Goal: Task Accomplishment & Management: Manage account settings

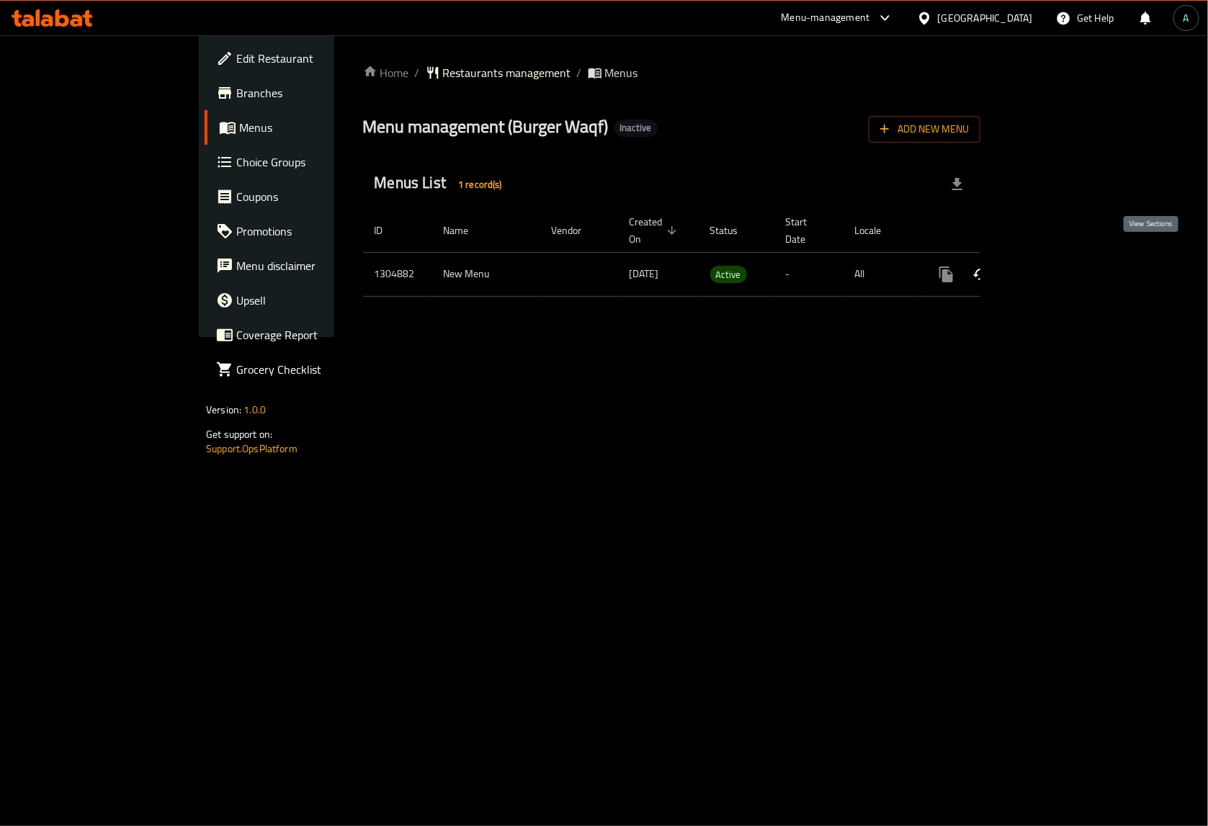
click at [1059, 266] on icon "enhanced table" at bounding box center [1049, 274] width 17 height 17
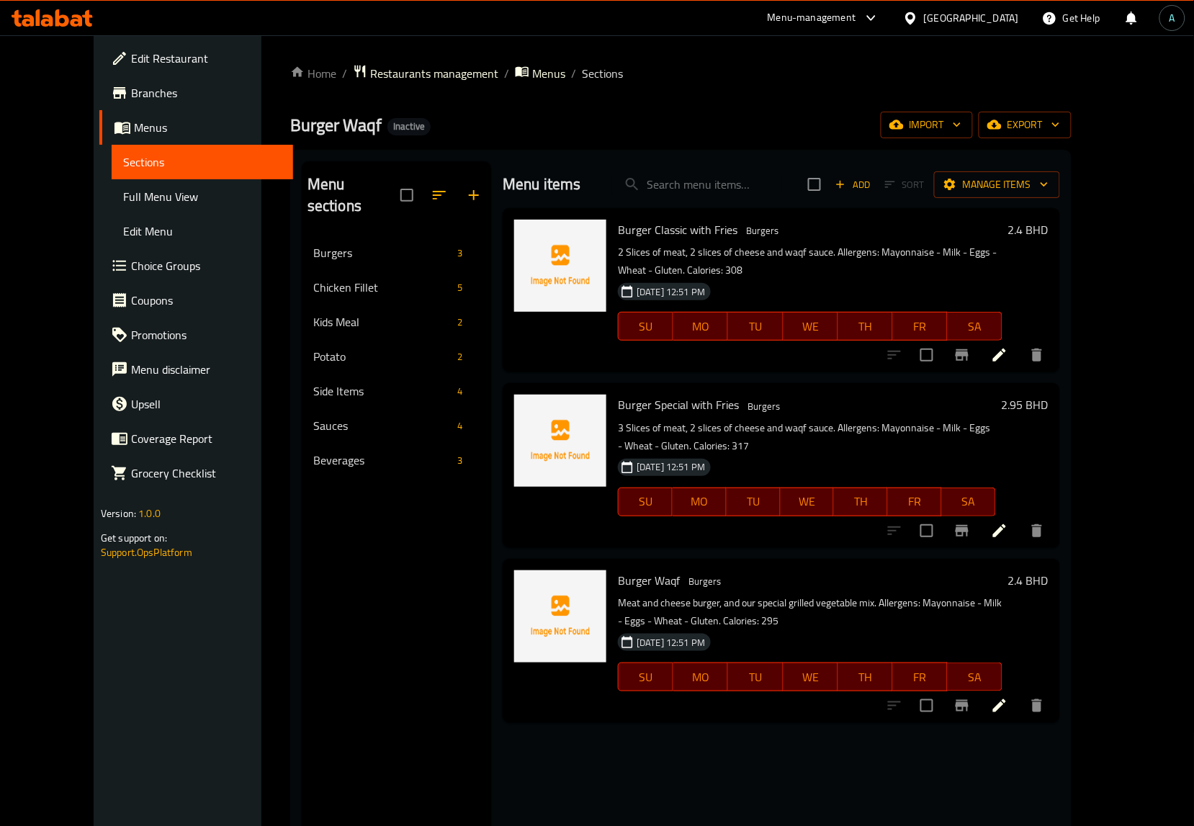
click at [148, 192] on span "Full Menu View" at bounding box center [202, 196] width 158 height 17
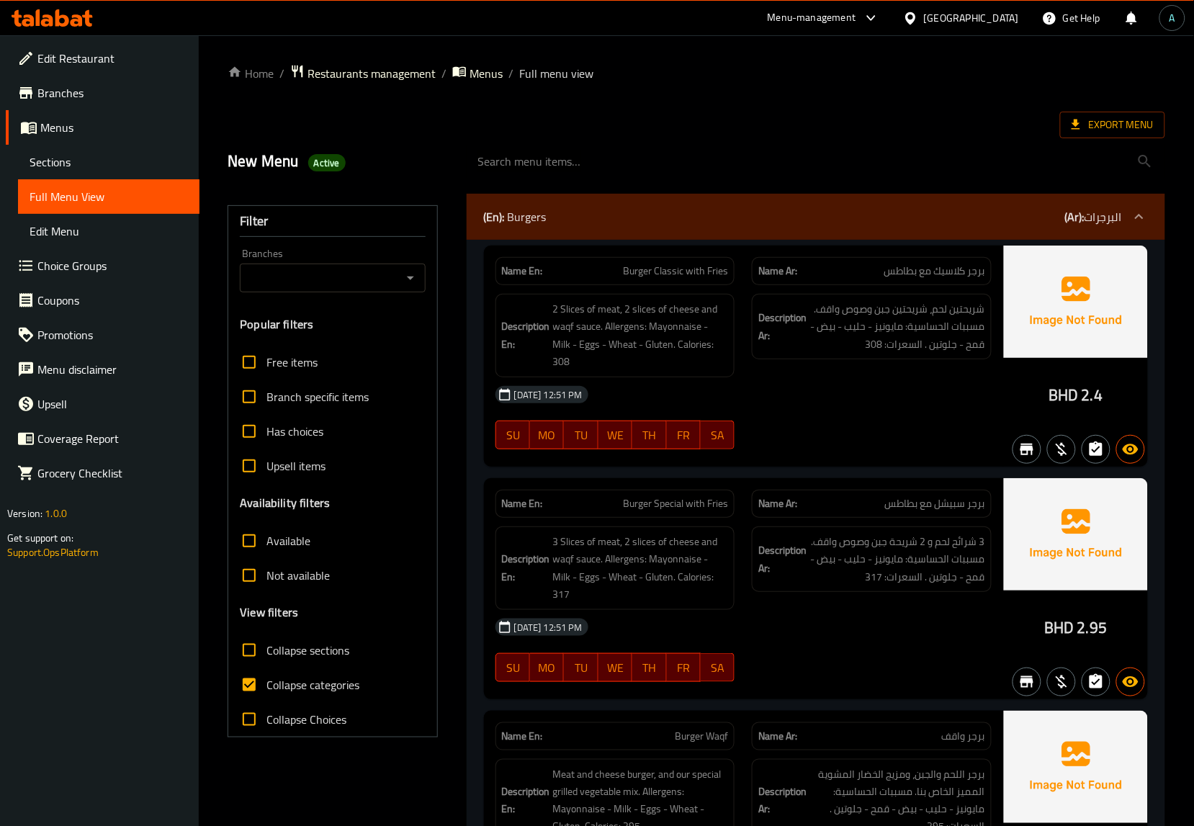
click at [308, 688] on span "Collapse categories" at bounding box center [312, 684] width 93 height 17
click at [266, 688] on input "Collapse categories" at bounding box center [249, 685] width 35 height 35
checkbox input "false"
drag, startPoint x: 1049, startPoint y: 393, endPoint x: 1075, endPoint y: 391, distance: 26.0
click at [1075, 391] on div "BHD 2.4" at bounding box center [1076, 356] width 144 height 221
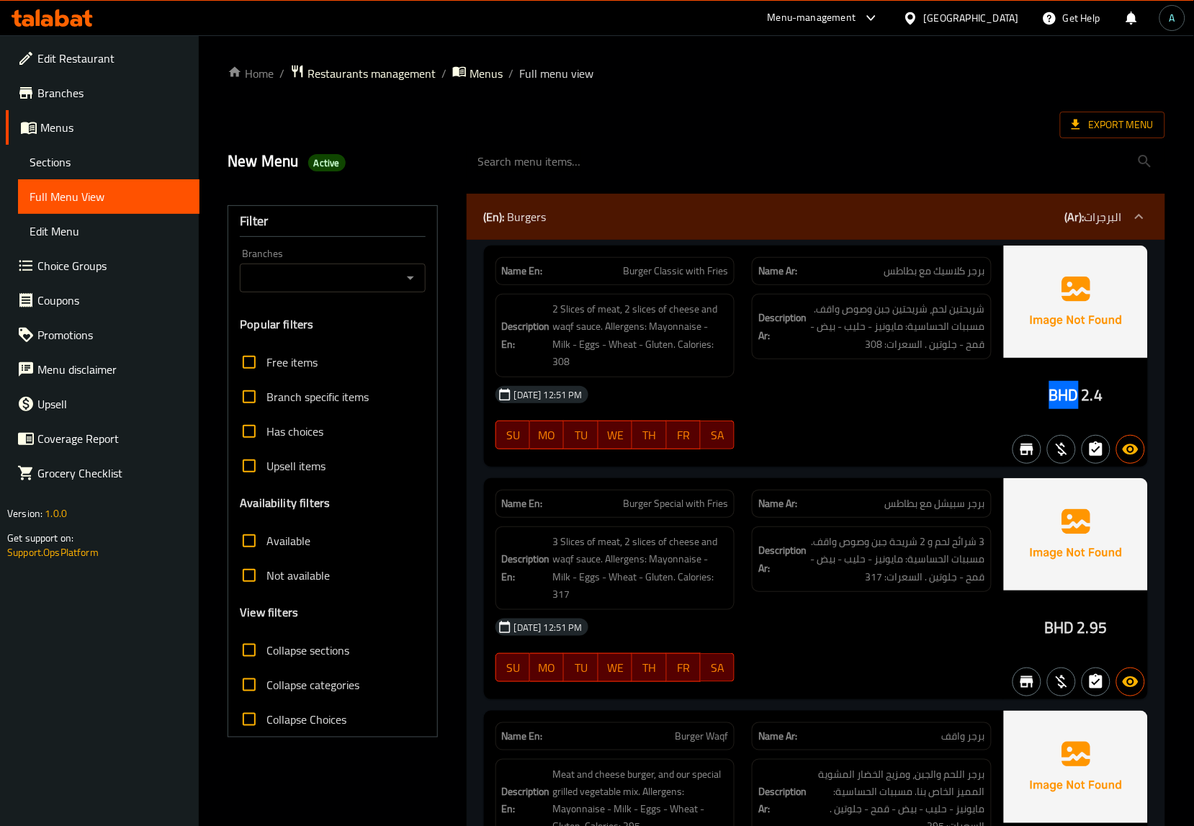
copy span "BHD"
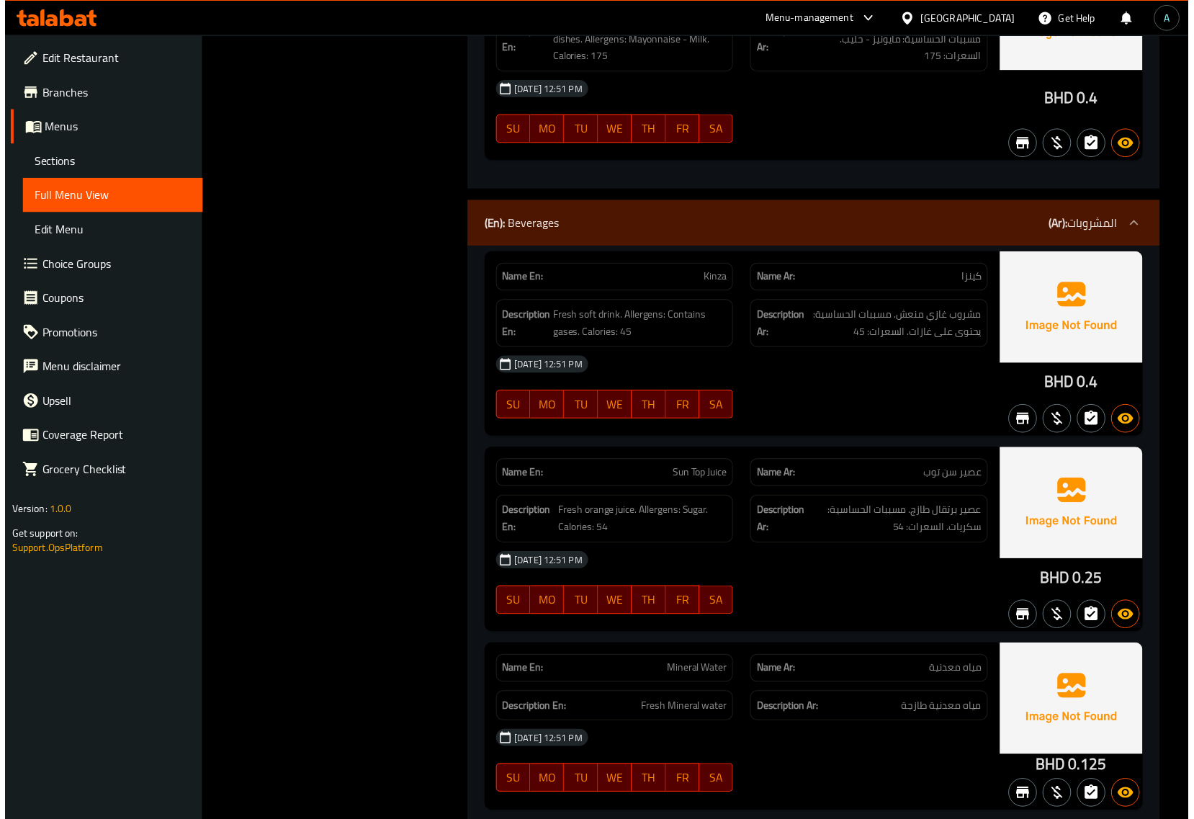
scroll to position [5350, 0]
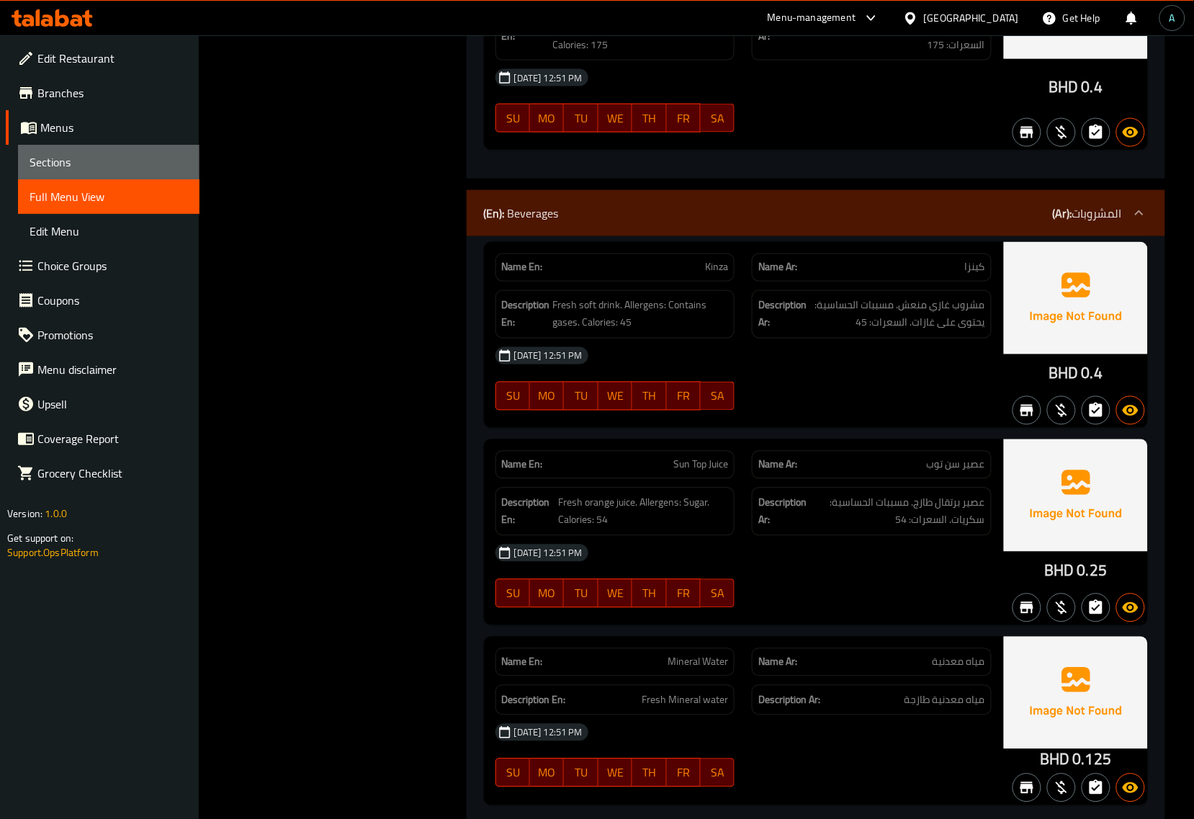
click at [94, 158] on span "Sections" at bounding box center [109, 161] width 158 height 17
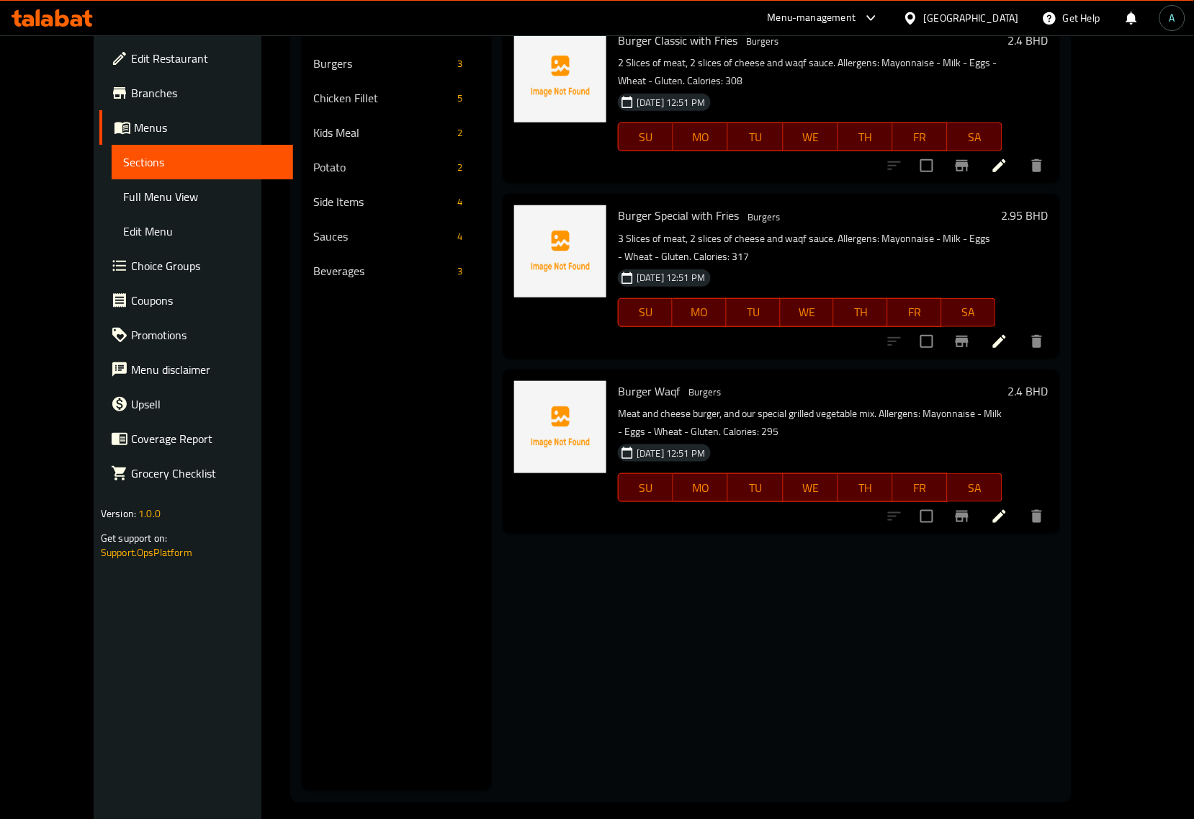
scroll to position [112, 0]
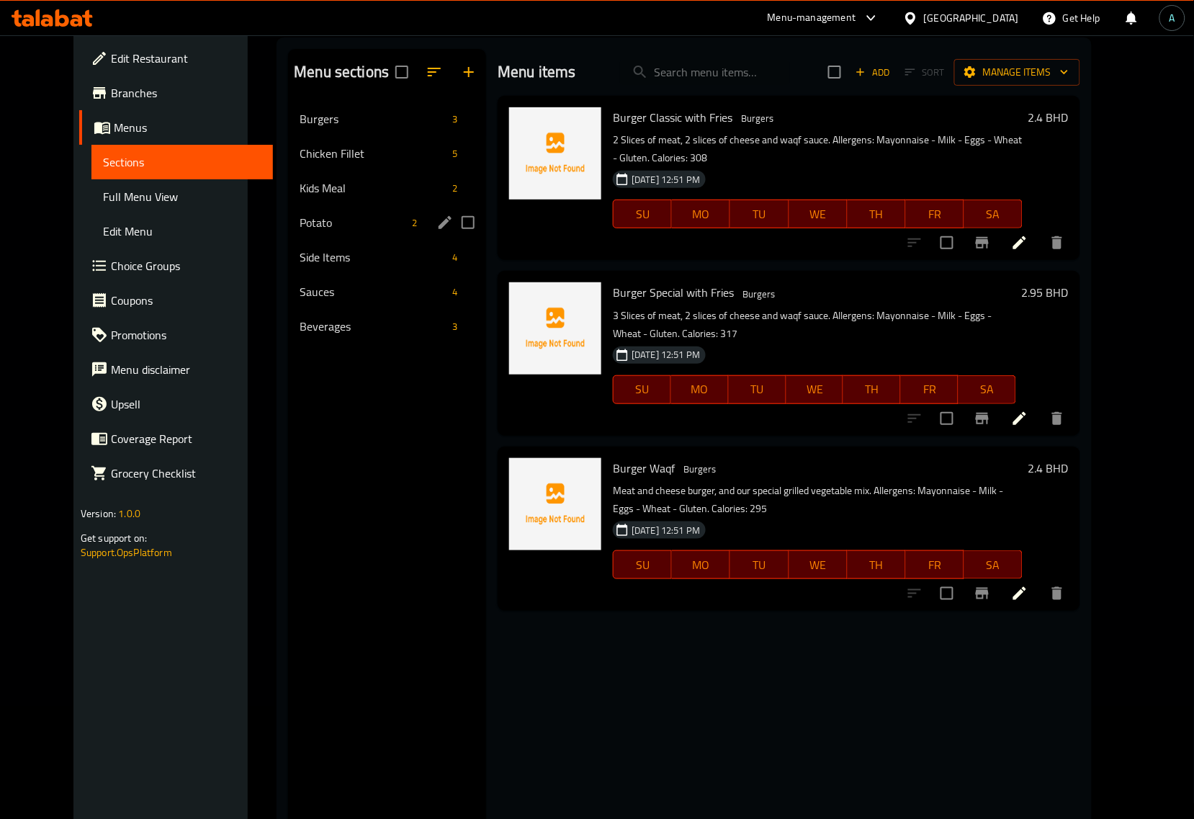
click at [336, 228] on span "Potato" at bounding box center [353, 222] width 107 height 17
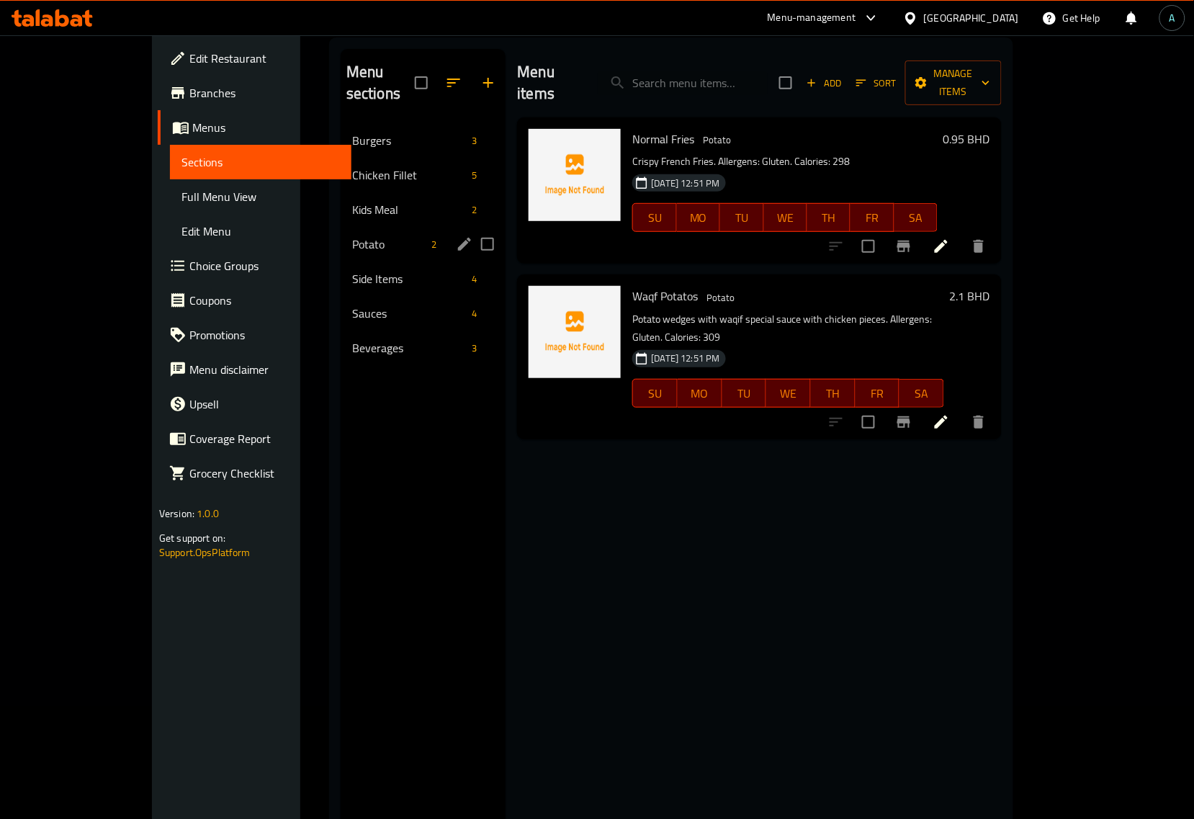
click at [456, 236] on icon "edit" at bounding box center [464, 244] width 17 height 17
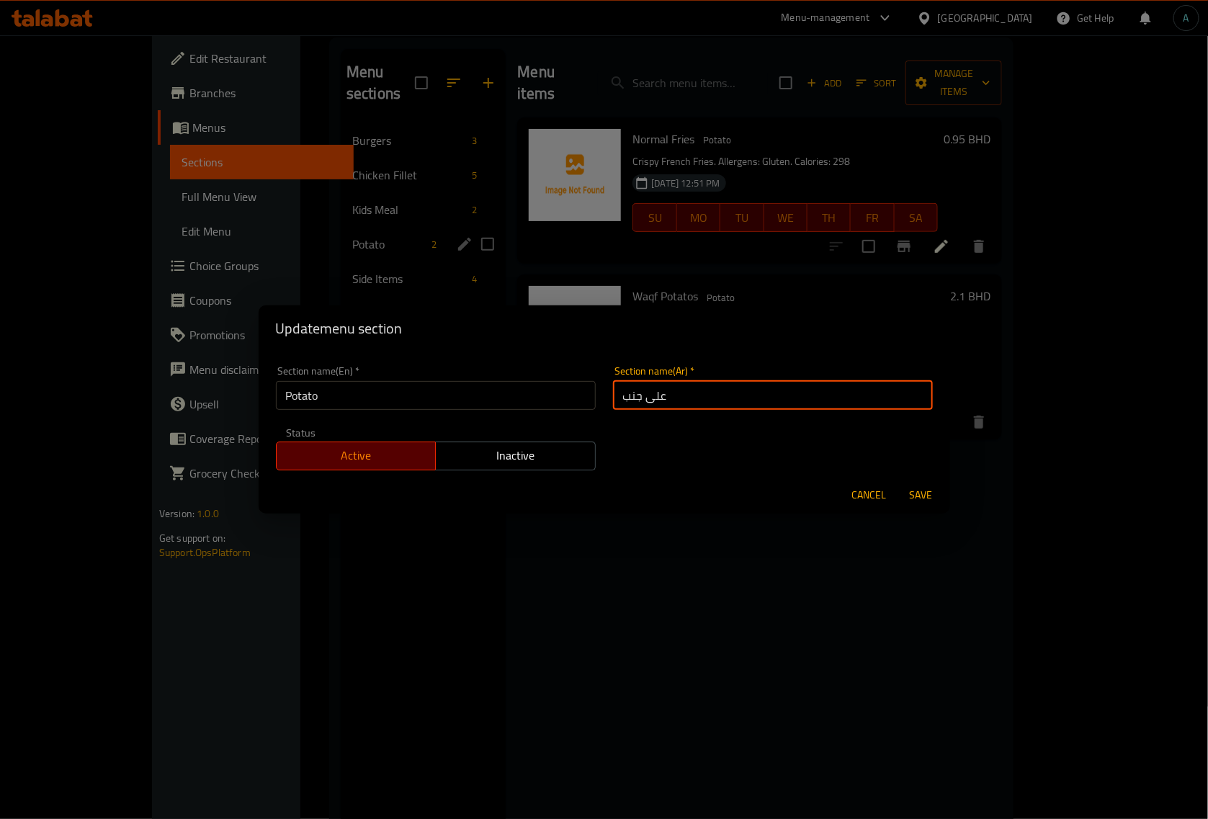
drag, startPoint x: 689, startPoint y: 390, endPoint x: 480, endPoint y: 390, distance: 209.6
click at [480, 390] on div "Section name(En)   * Potato Section name(En) * Section name(Ar)   * على جنب Sec…" at bounding box center [604, 418] width 674 height 122
type input "بطاطا"
click at [915, 497] on span "Save" at bounding box center [921, 495] width 35 height 18
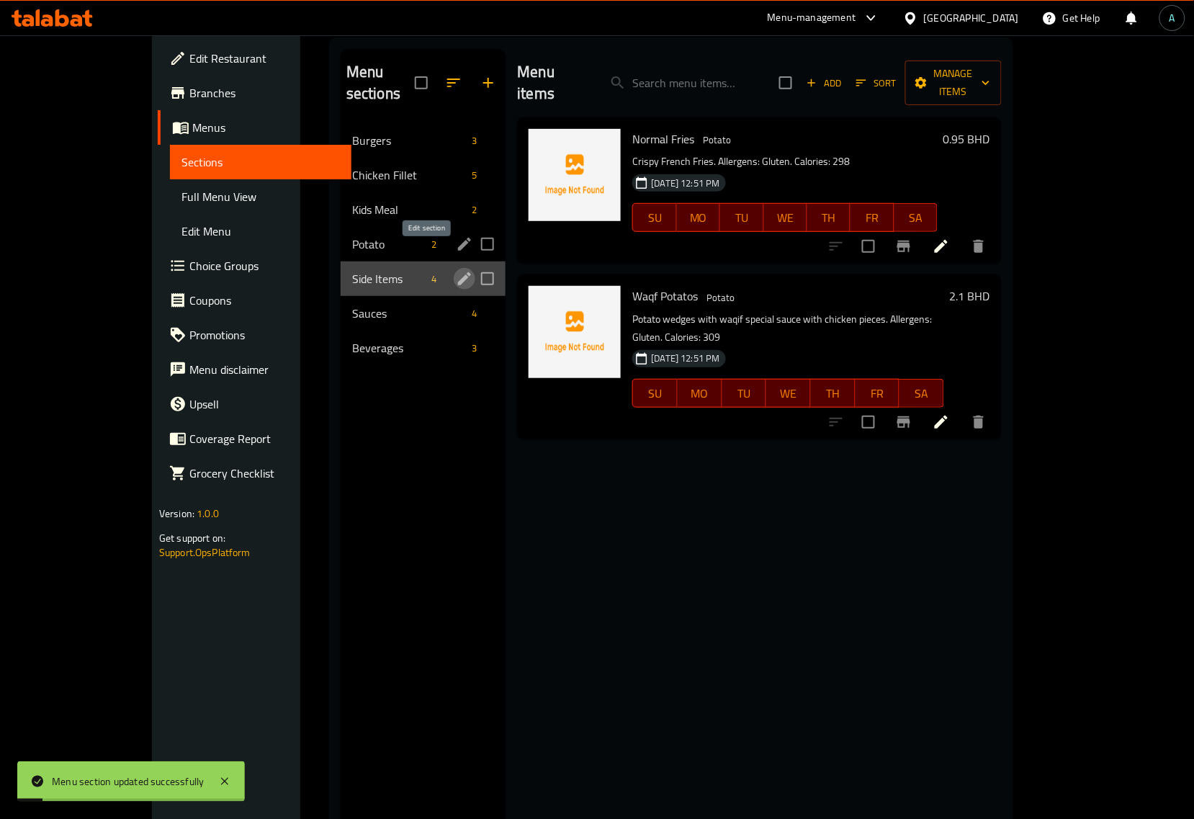
click at [456, 270] on icon "edit" at bounding box center [464, 278] width 17 height 17
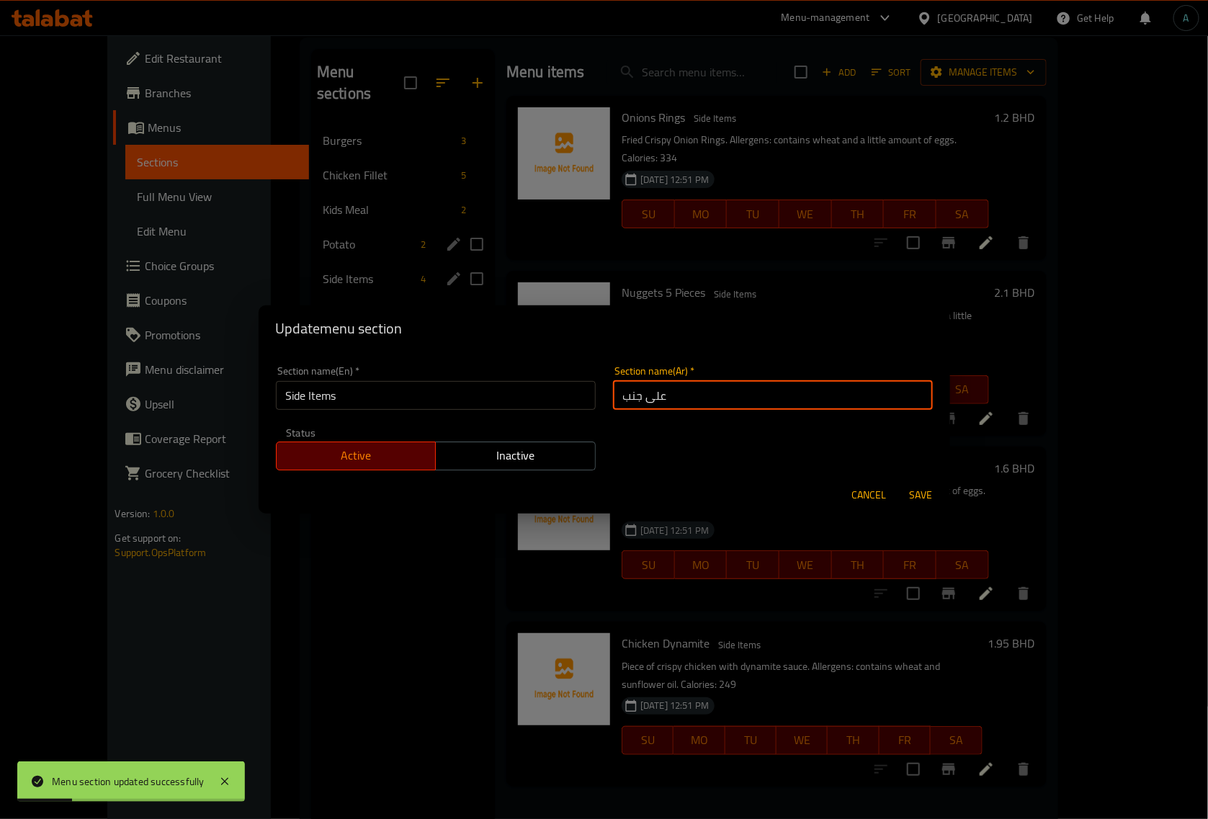
drag, startPoint x: 686, startPoint y: 405, endPoint x: 594, endPoint y: 405, distance: 92.2
click at [594, 405] on div "Section name(En)   * Side Items Section name(En) * Section name(Ar)   * على جنب…" at bounding box center [604, 418] width 674 height 122
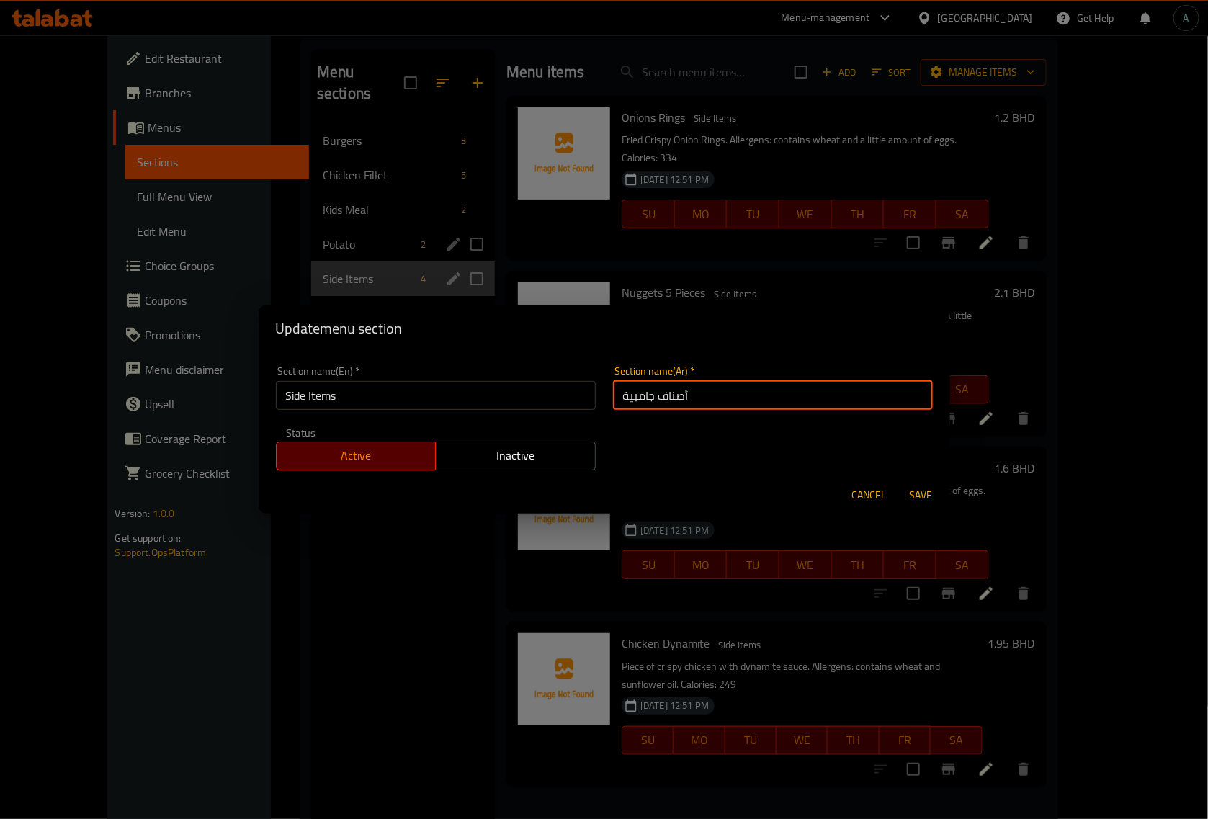
drag, startPoint x: 639, startPoint y: 396, endPoint x: 630, endPoint y: 396, distance: 8.6
click at [630, 396] on input "أصناف جامبية" at bounding box center [773, 395] width 320 height 29
type input "أصناف جانبية"
click at [920, 488] on span "Save" at bounding box center [921, 495] width 35 height 18
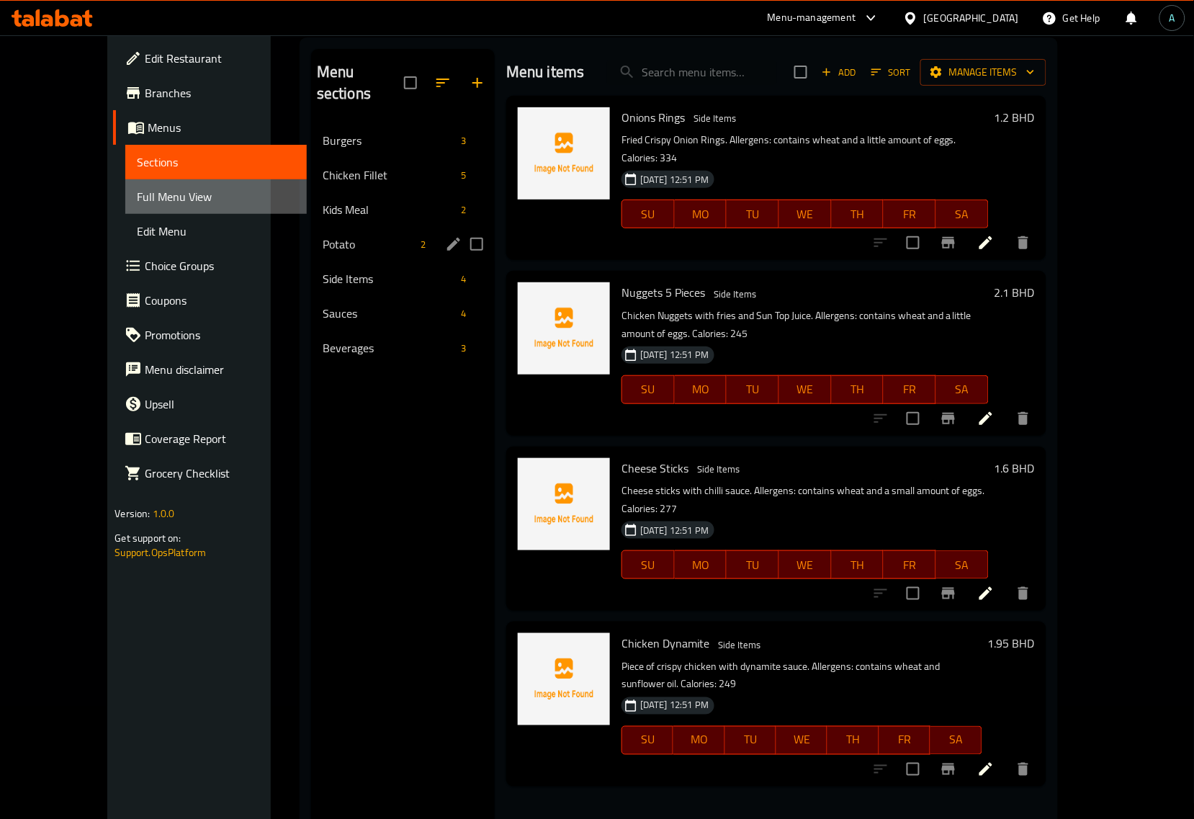
click at [125, 179] on link "Full Menu View" at bounding box center [215, 196] width 181 height 35
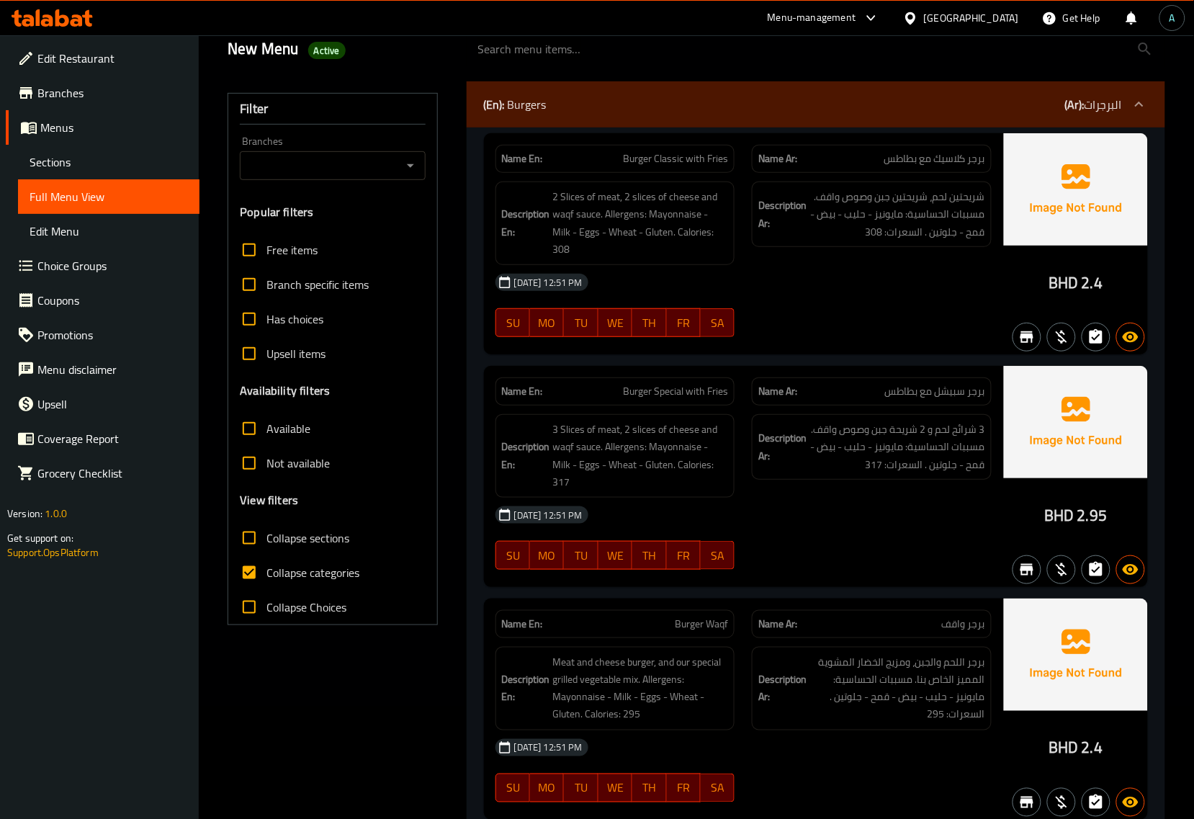
click at [258, 573] on input "Collapse categories" at bounding box center [249, 572] width 35 height 35
checkbox input "false"
click at [935, 269] on div "[DATE] 12:51 PM" at bounding box center [744, 282] width 514 height 35
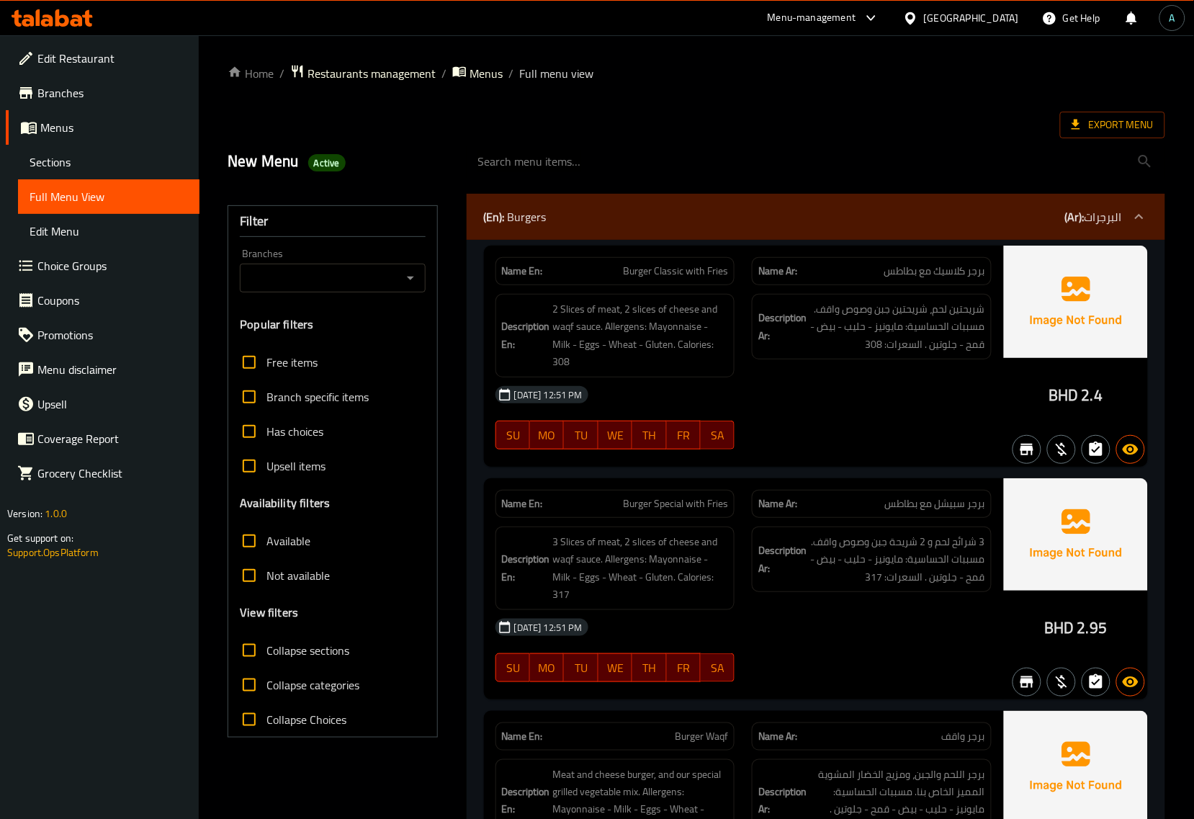
click at [649, 128] on div "Export Menu" at bounding box center [697, 125] width 938 height 27
click at [474, 483] on div "Name En: Burger Classic with Fries Name Ar: برجر كلاسيك مع بطاطس Description En…" at bounding box center [816, 600] width 699 height 721
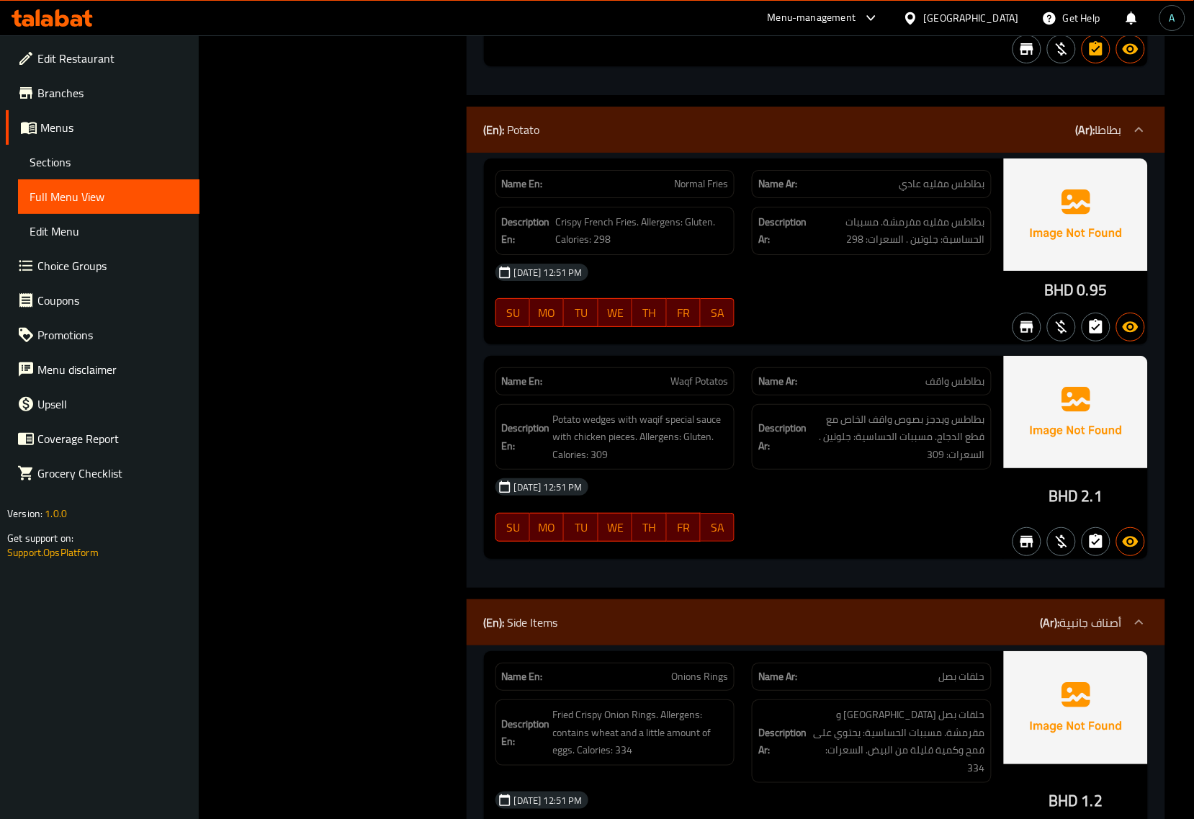
scroll to position [3151, 0]
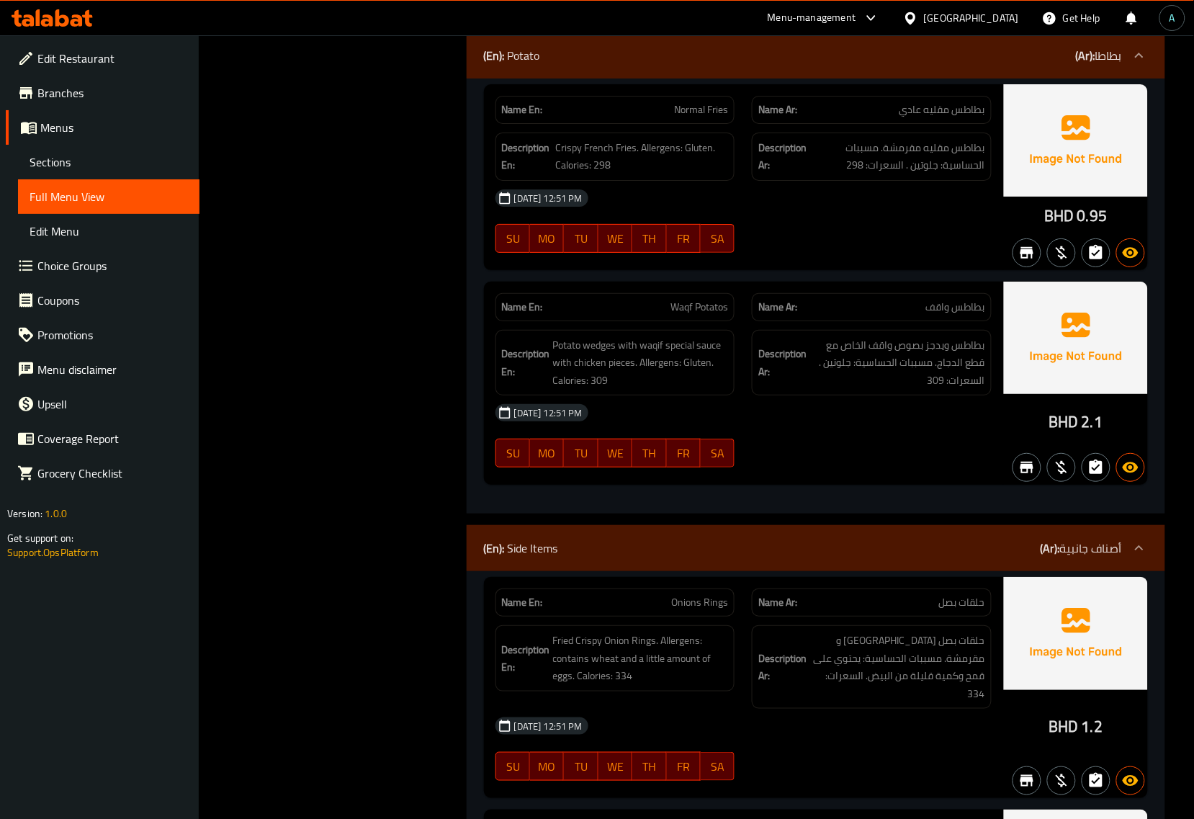
click at [408, 423] on div "Filter Branches Branches Popular filters Free items Branch specific items Has c…" at bounding box center [338, 37] width 238 height 6007
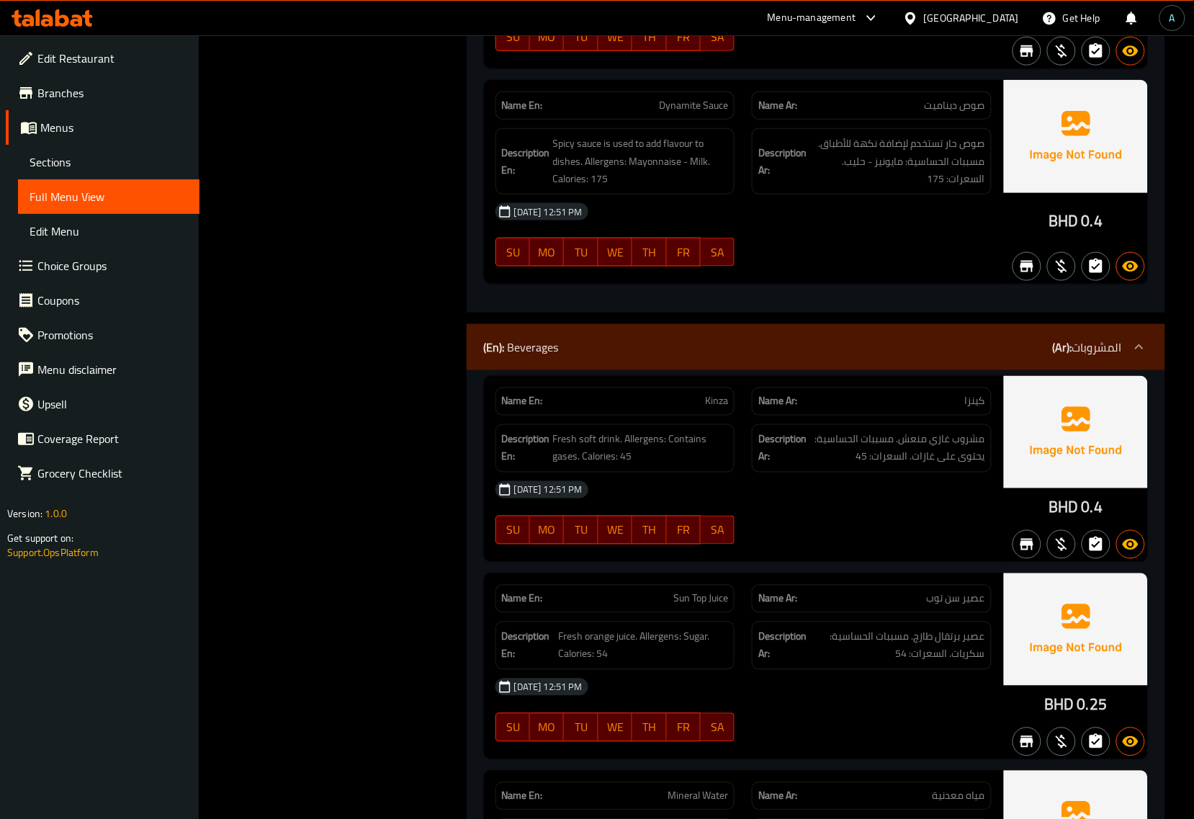
scroll to position [0, 0]
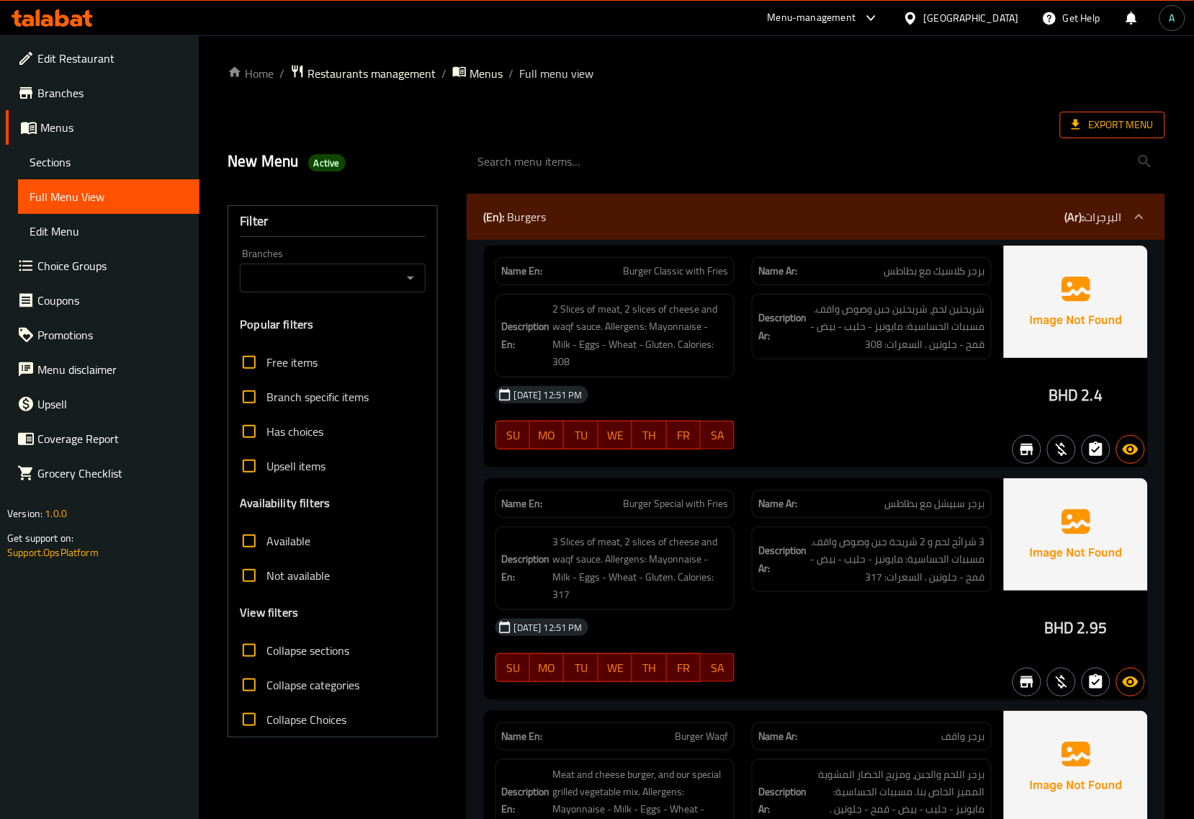
click at [1085, 122] on span "Export Menu" at bounding box center [1113, 125] width 82 height 18
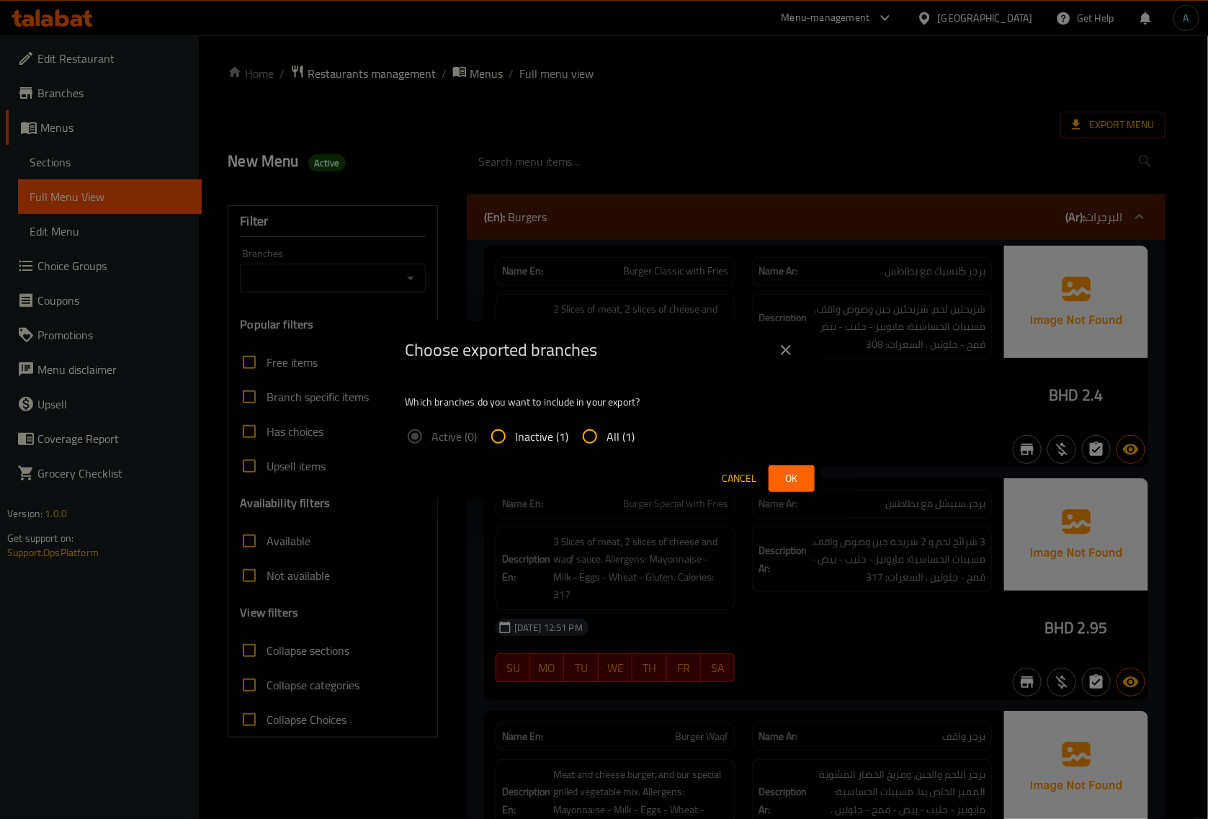
click at [603, 450] on input "All (1)" at bounding box center [590, 436] width 35 height 35
radio input "true"
click at [778, 476] on button "Ok" at bounding box center [791, 478] width 46 height 27
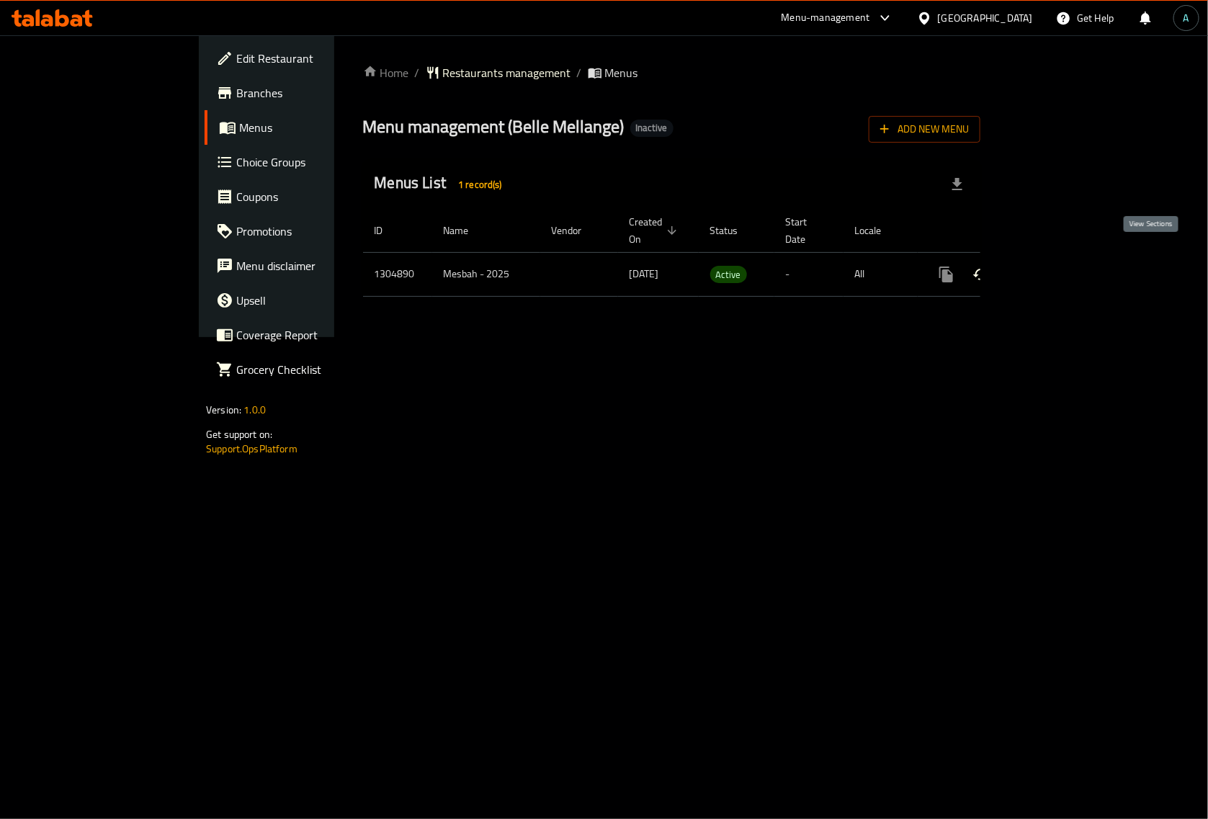
click at [1057, 268] on icon "enhanced table" at bounding box center [1050, 274] width 13 height 13
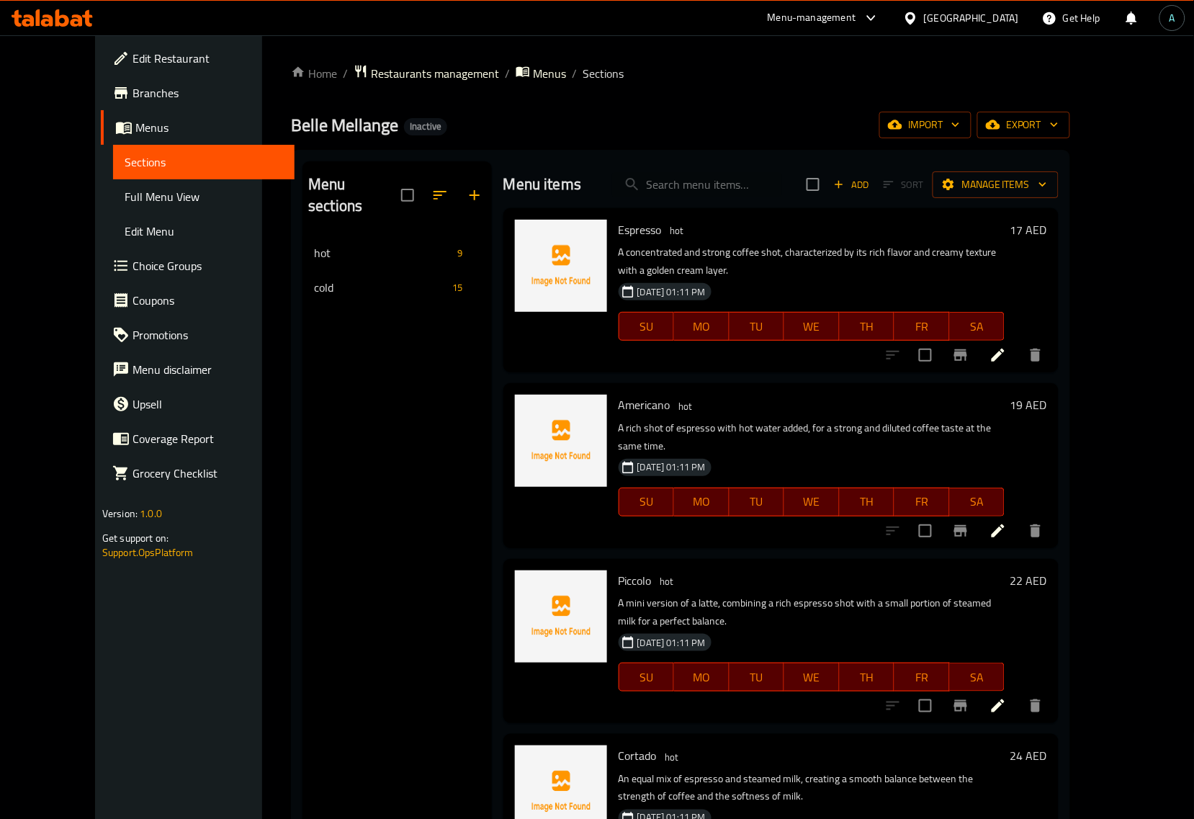
click at [125, 194] on span "Full Menu View" at bounding box center [204, 196] width 158 height 17
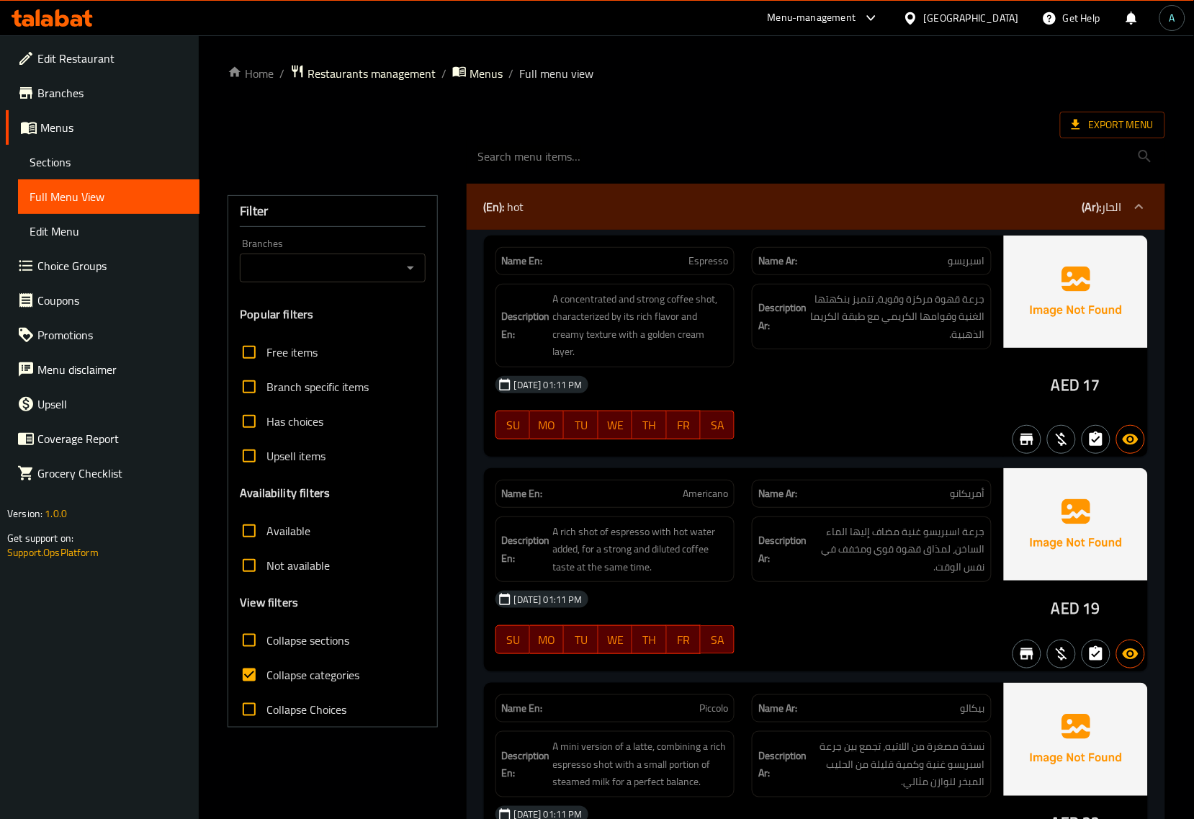
click at [281, 686] on label "Collapse categories" at bounding box center [295, 675] width 127 height 35
click at [266, 686] on input "Collapse categories" at bounding box center [249, 675] width 35 height 35
checkbox input "false"
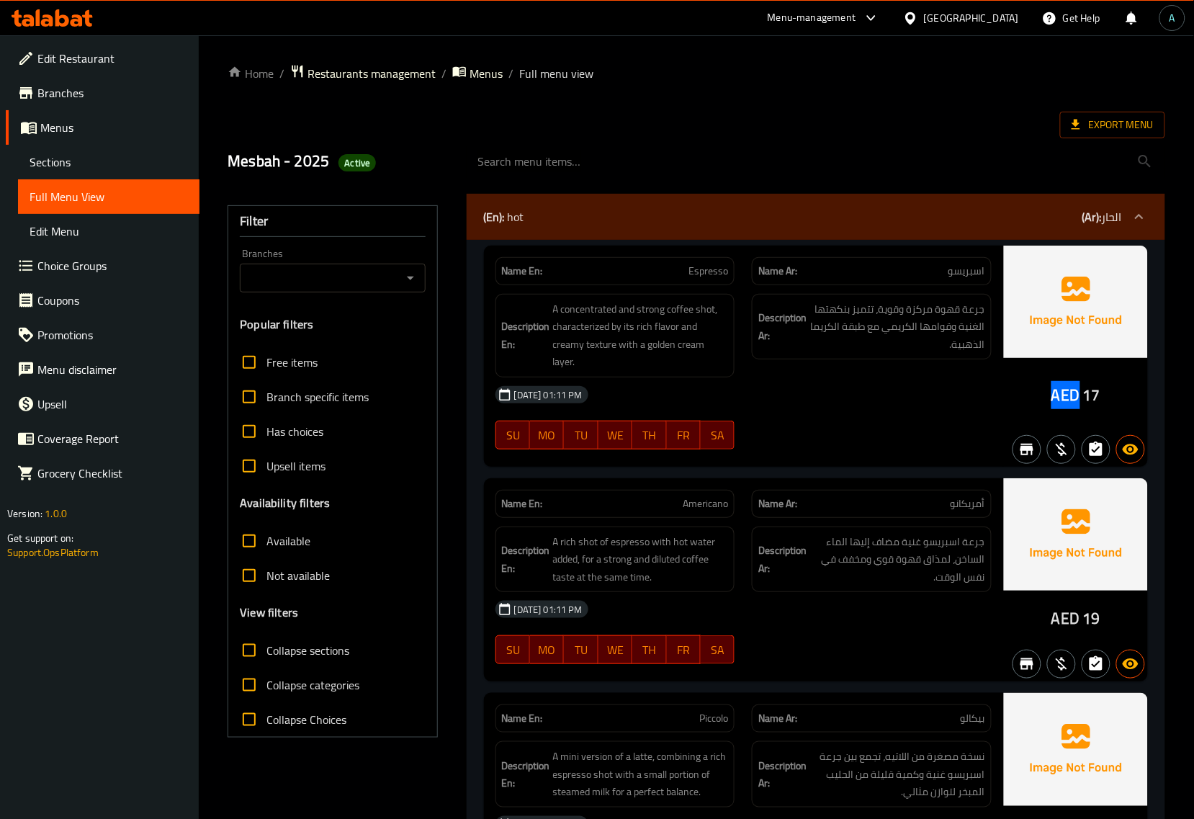
drag, startPoint x: 1050, startPoint y: 398, endPoint x: 1080, endPoint y: 400, distance: 30.3
click at [1080, 400] on div "AED 17" at bounding box center [1076, 356] width 144 height 221
copy span "AED"
click at [350, 166] on span "Active" at bounding box center [357, 163] width 37 height 14
click at [351, 164] on span "Active" at bounding box center [357, 163] width 37 height 14
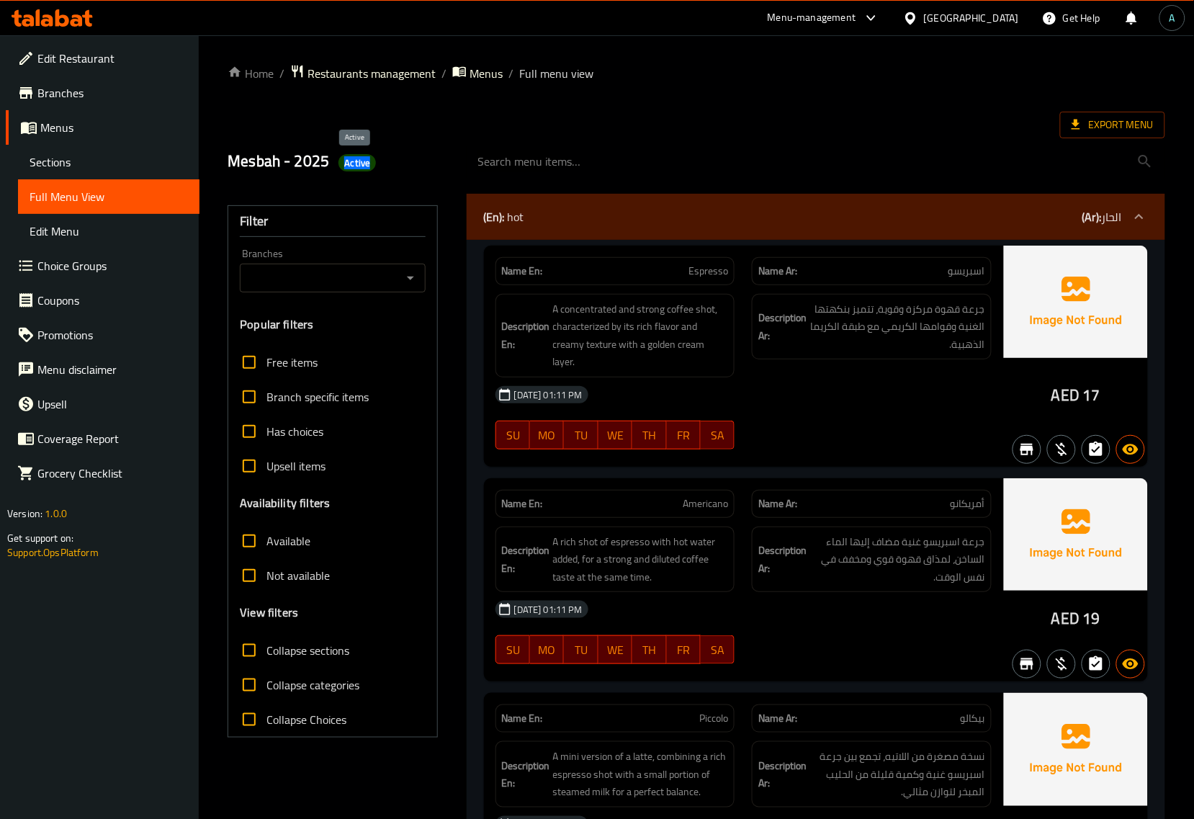
copy span "Active"
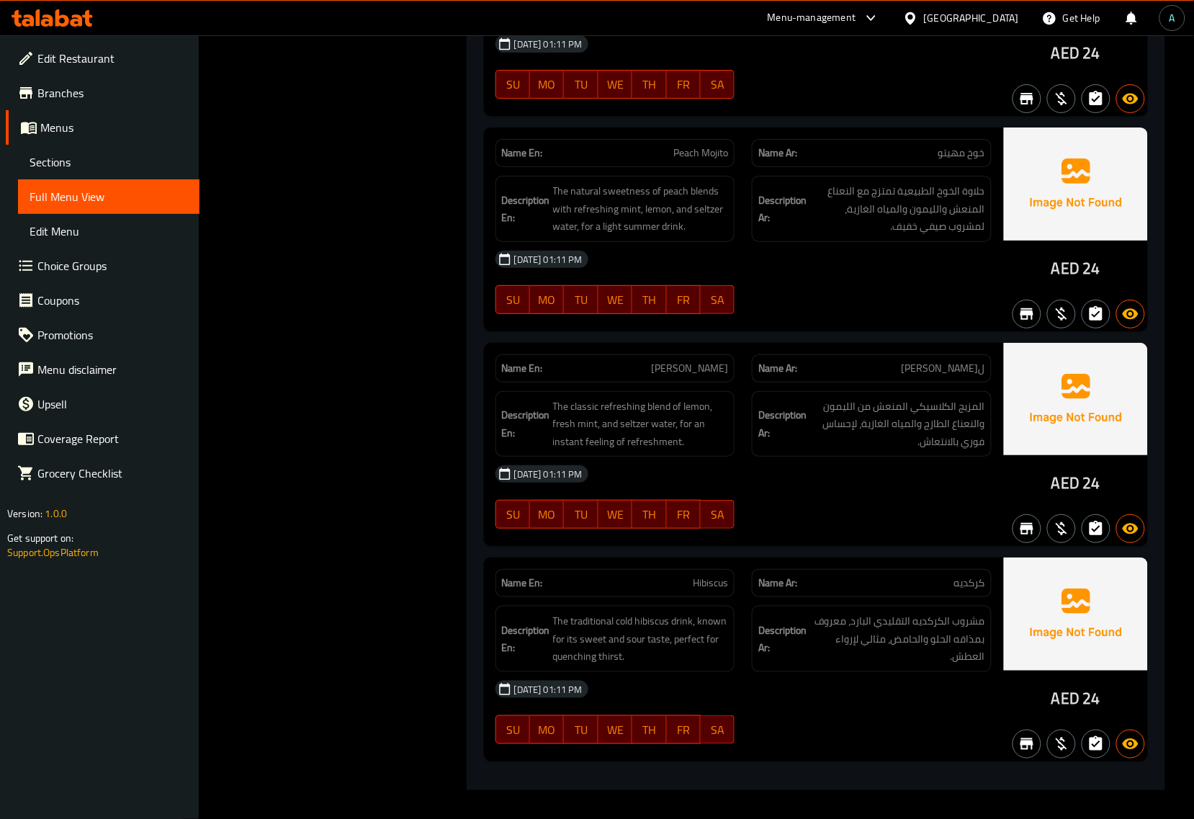
scroll to position [4798, 0]
